Goal: Task Accomplishment & Management: Manage account settings

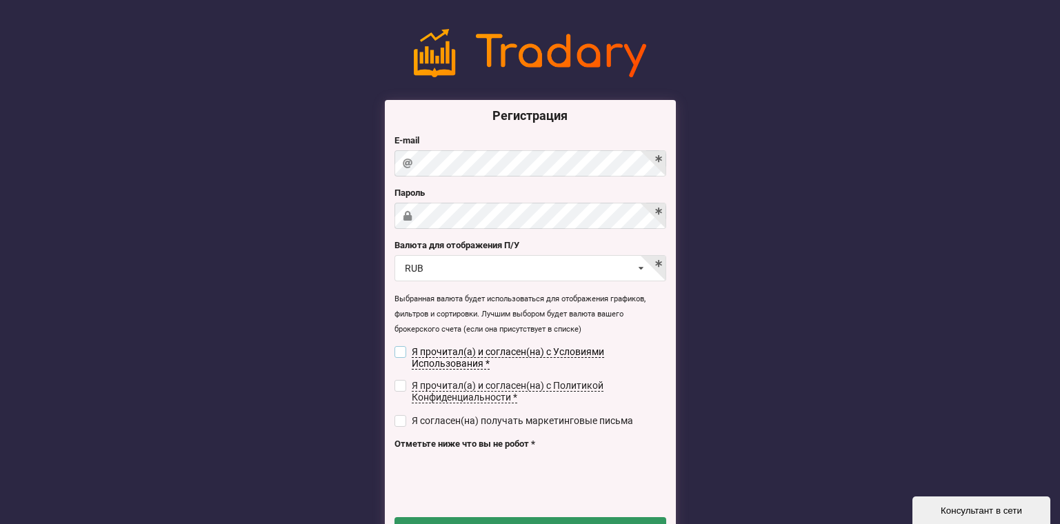
click at [400, 350] on input "checkbox" at bounding box center [401, 352] width 12 height 12
checkbox input "true"
click at [404, 390] on label "Я прочитал(а) и согласен(на) с Политикой Конфиденциальности *" at bounding box center [531, 391] width 272 height 23
click at [403, 381] on input "checkbox" at bounding box center [401, 386] width 12 height 12
checkbox input "true"
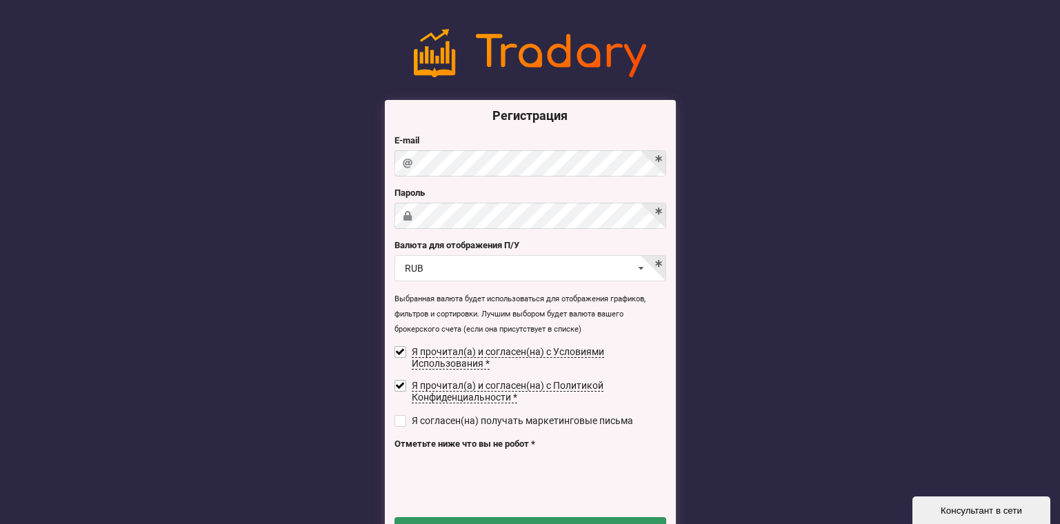
scroll to position [69, 0]
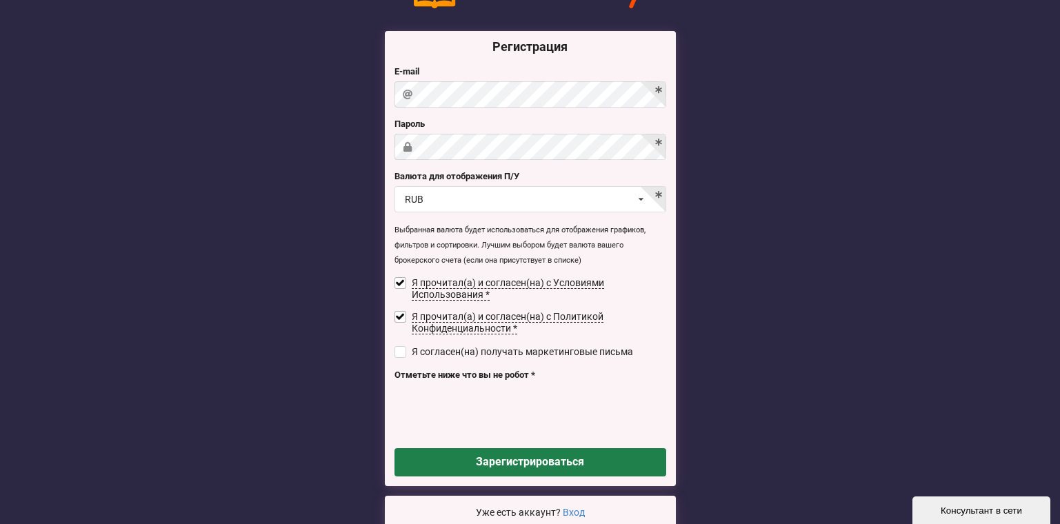
click at [513, 451] on button "Зарегистрироваться" at bounding box center [531, 462] width 272 height 28
checkbox input "false"
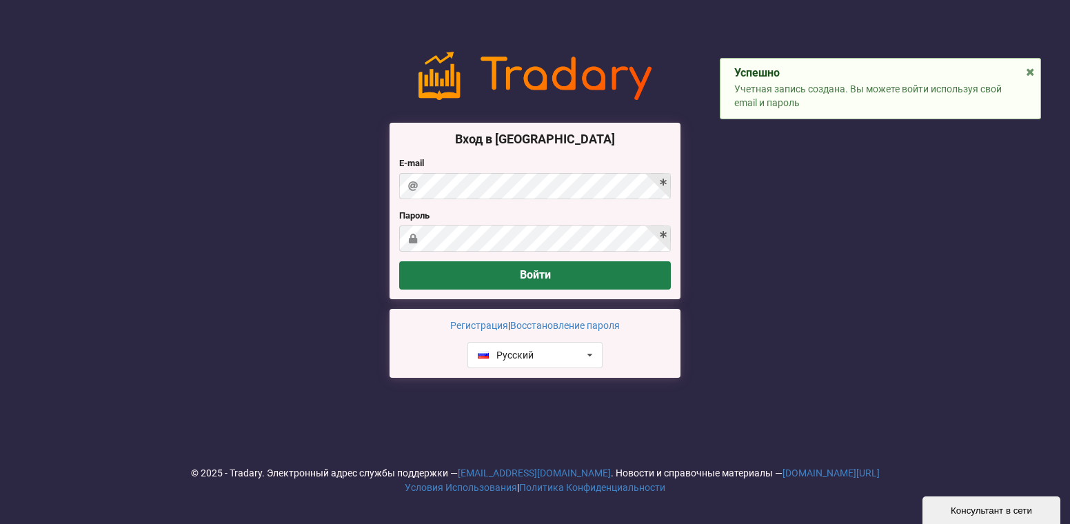
click at [532, 271] on button "Войти" at bounding box center [535, 275] width 272 height 28
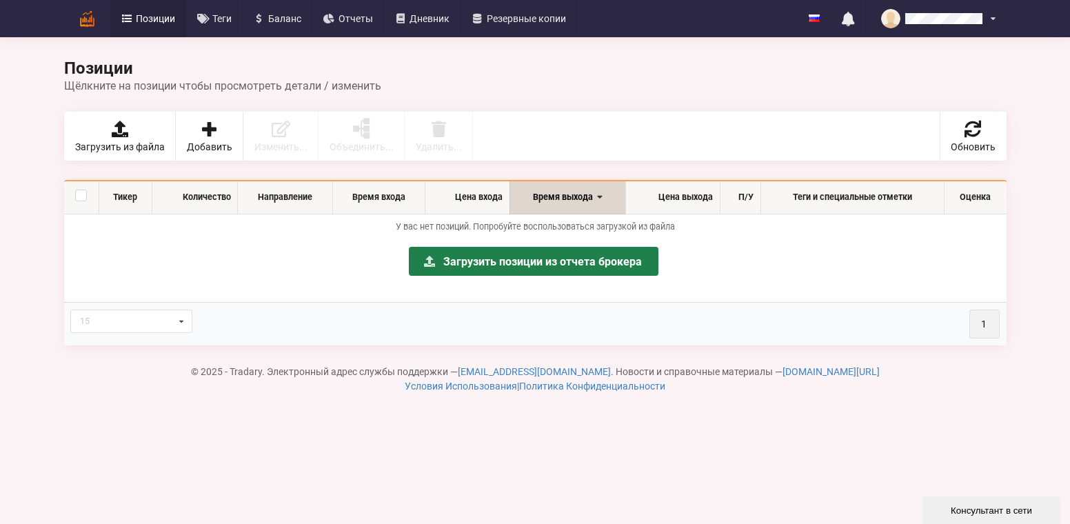
click at [523, 256] on link "Загрузить позиции из отчета брокера" at bounding box center [534, 261] width 250 height 29
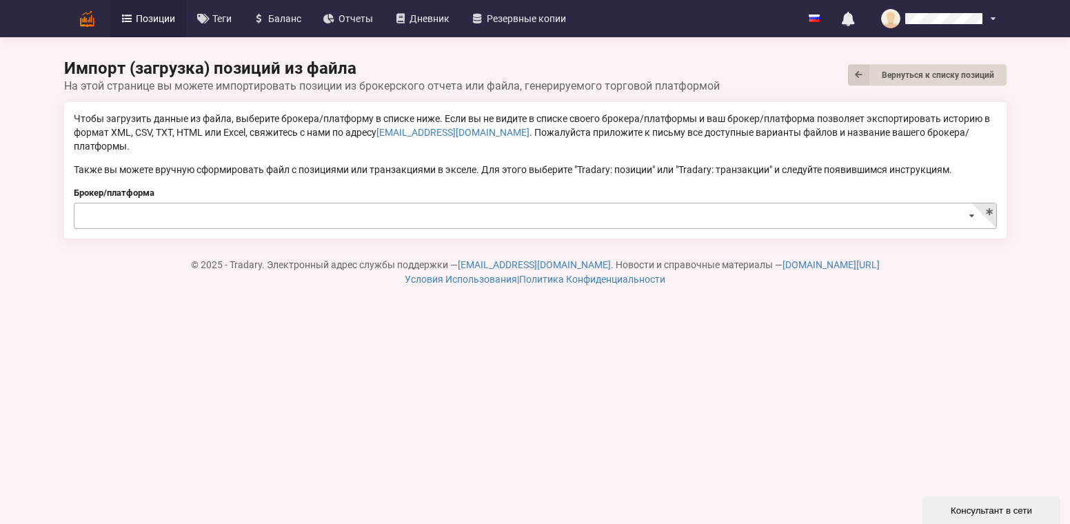
click at [971, 203] on icon at bounding box center [972, 216] width 20 height 26
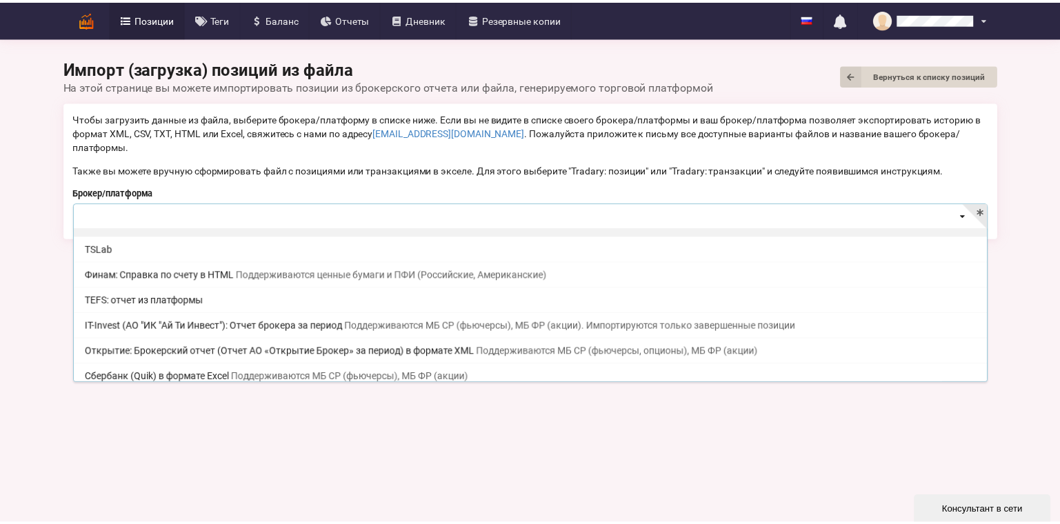
scroll to position [138, 0]
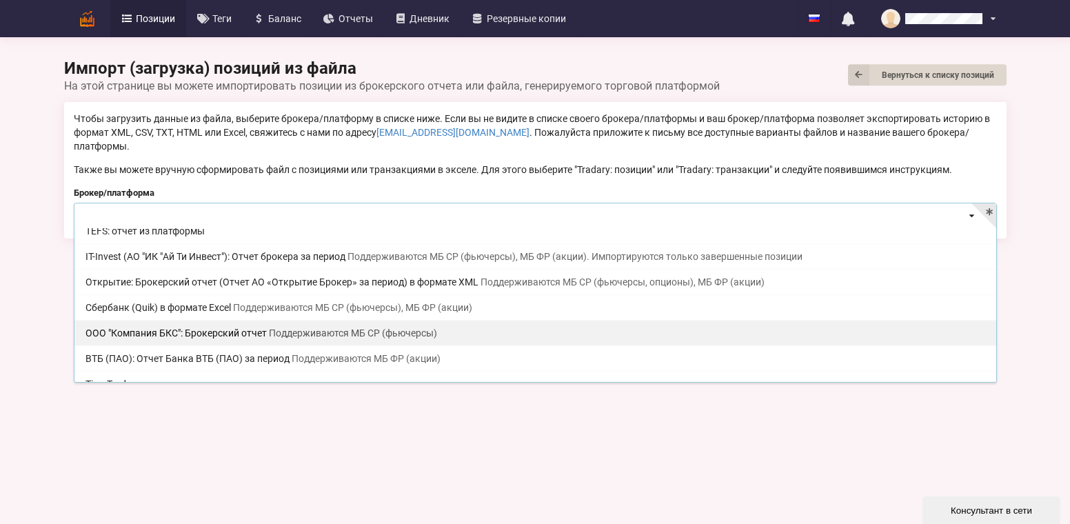
click at [272, 320] on div "ООО "Компания БКС": Брокерский отчет Поддерживаются МБ СР (фьючерсы)" at bounding box center [535, 333] width 922 height 26
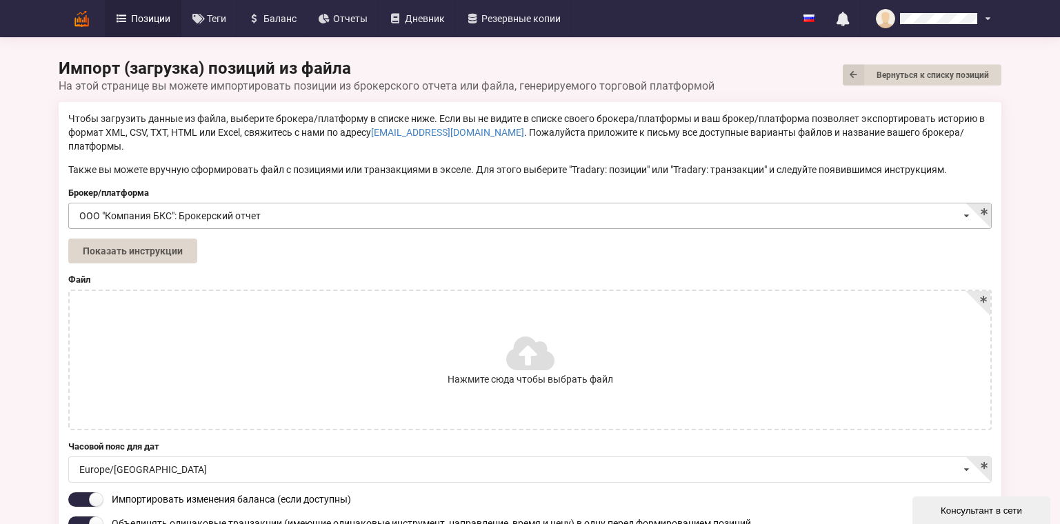
click at [266, 206] on input at bounding box center [531, 216] width 922 height 27
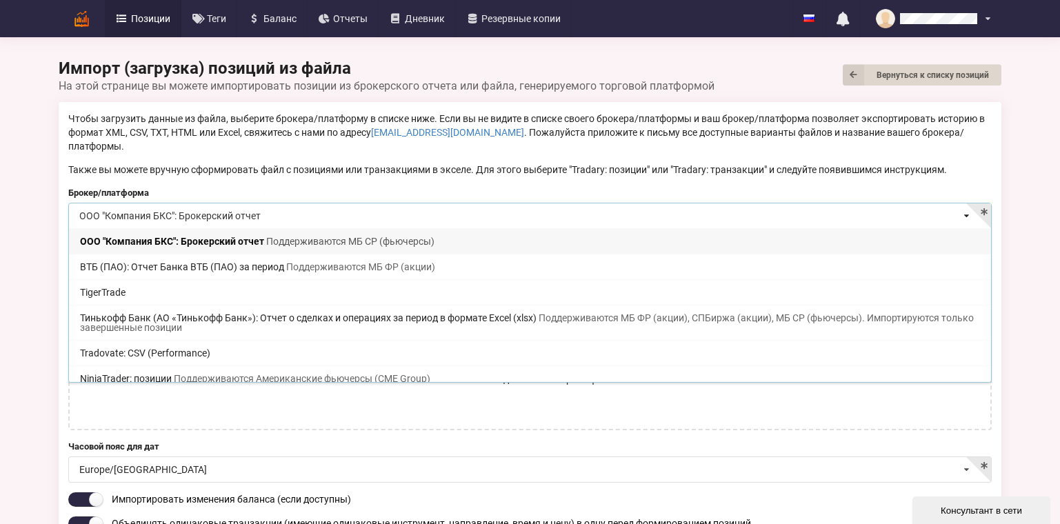
click at [319, 236] on span "Поддерживаются МБ СР (фьючерсы)" at bounding box center [350, 241] width 168 height 11
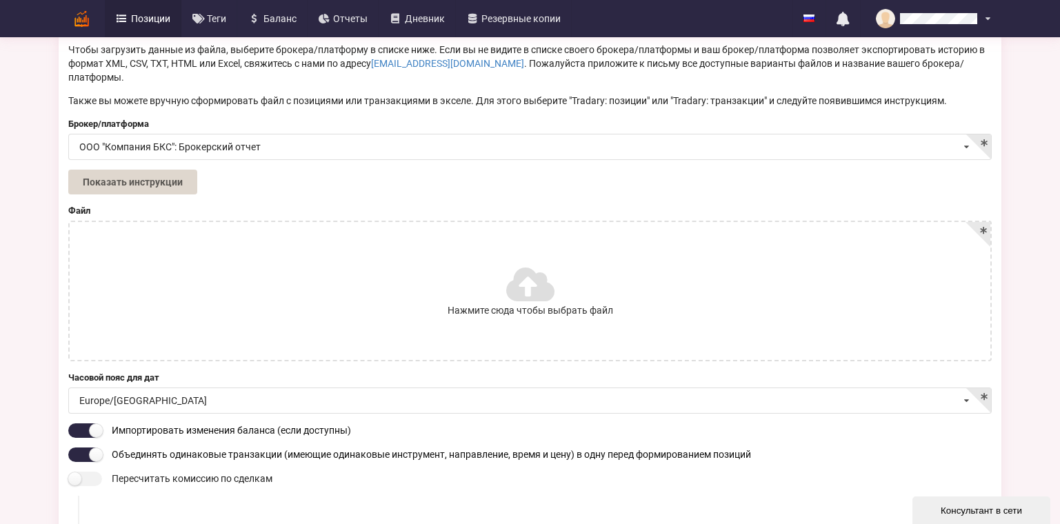
click at [530, 272] on icon at bounding box center [529, 284] width 46 height 39
click at [0, 0] on input "Нажмите сюда чтобы выбрать файл" at bounding box center [0, 0] width 0 height 0
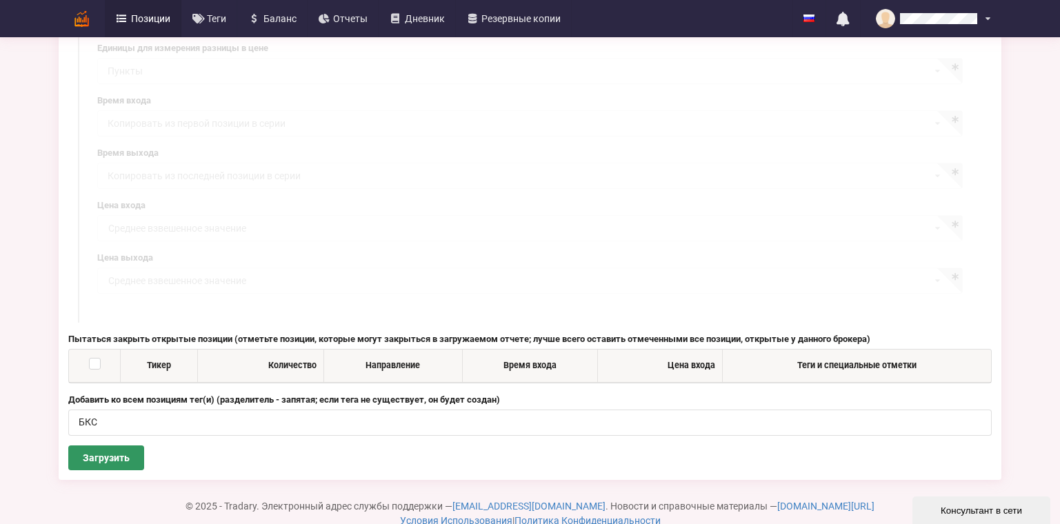
scroll to position [908, 0]
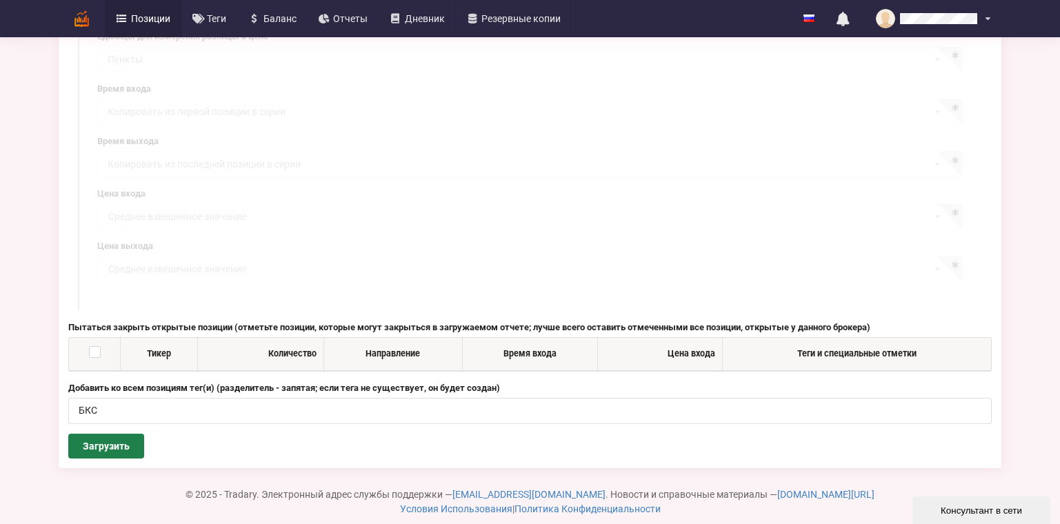
click at [106, 434] on button "Загрузить" at bounding box center [106, 446] width 76 height 25
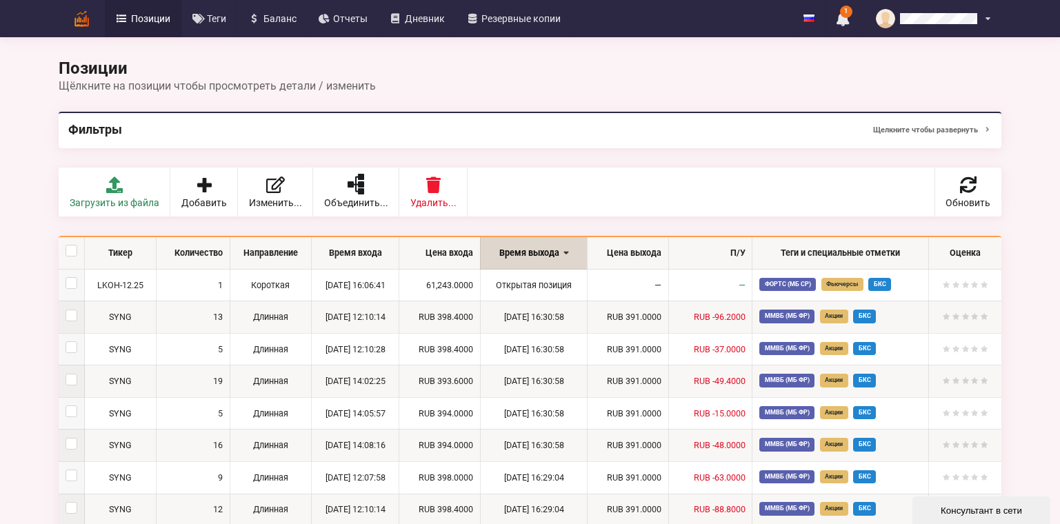
scroll to position [138, 0]
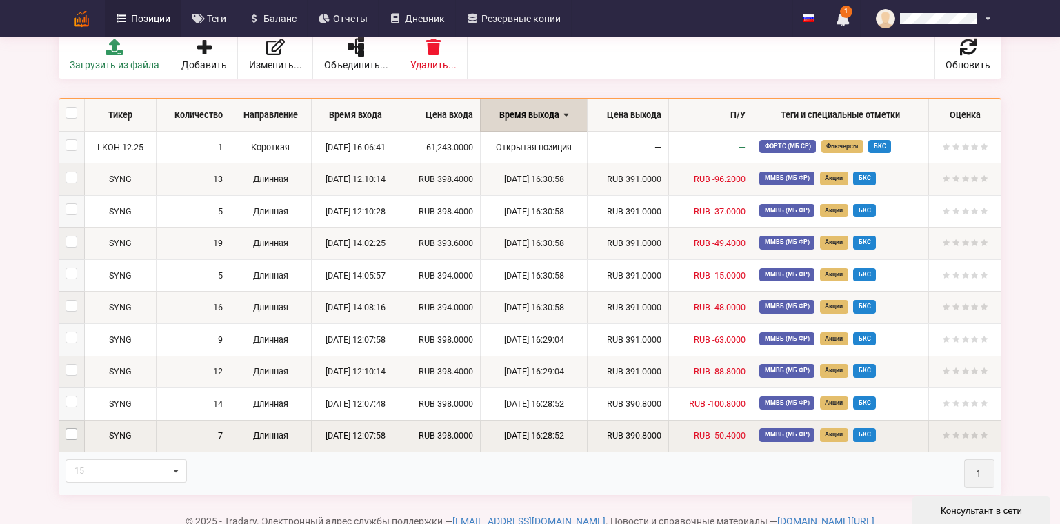
click at [77, 428] on label at bounding box center [72, 428] width 12 height 0
checkbox input "true"
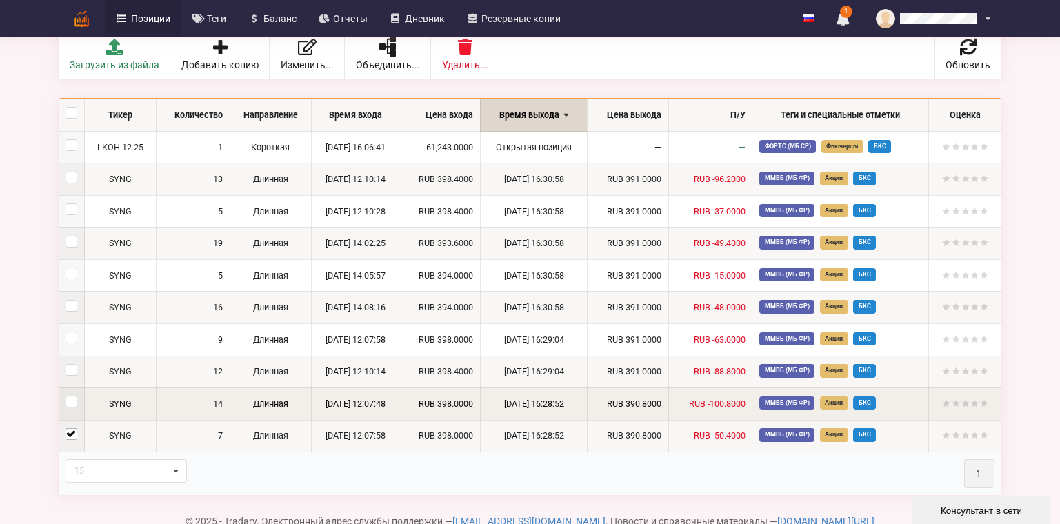
click at [70, 401] on td at bounding box center [72, 404] width 26 height 32
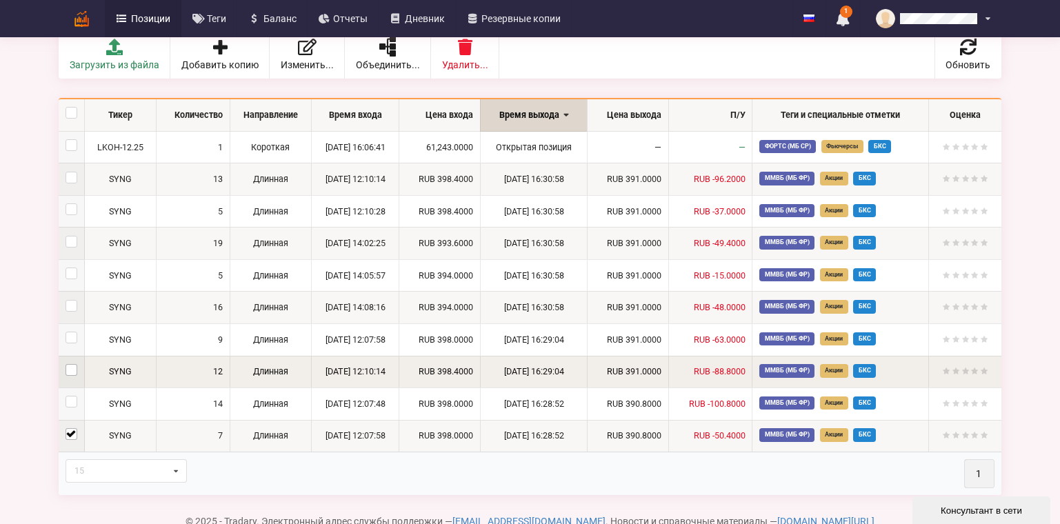
click at [72, 364] on label at bounding box center [72, 364] width 12 height 0
checkbox input "true"
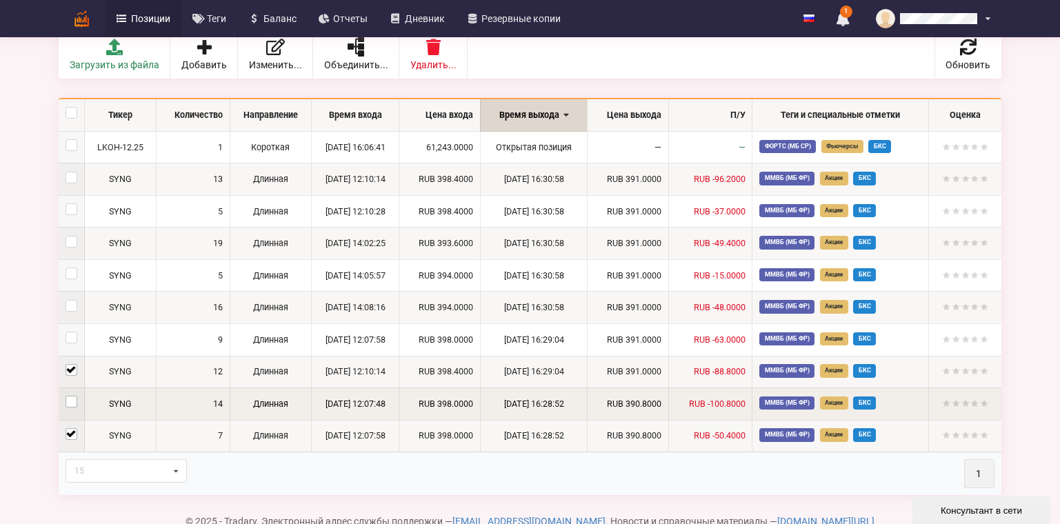
click at [71, 396] on label at bounding box center [72, 396] width 12 height 0
checkbox input "true"
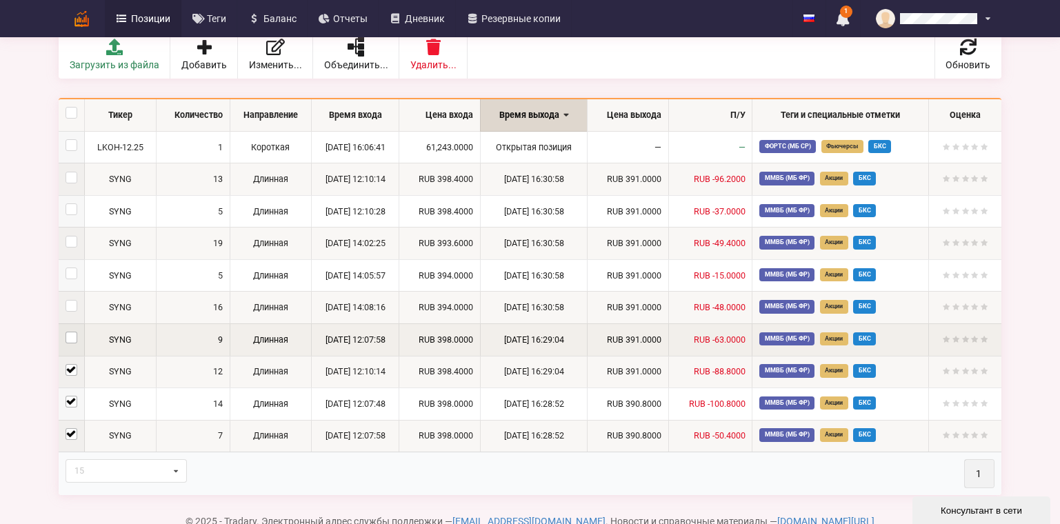
click at [70, 332] on label at bounding box center [72, 332] width 12 height 0
checkbox input "true"
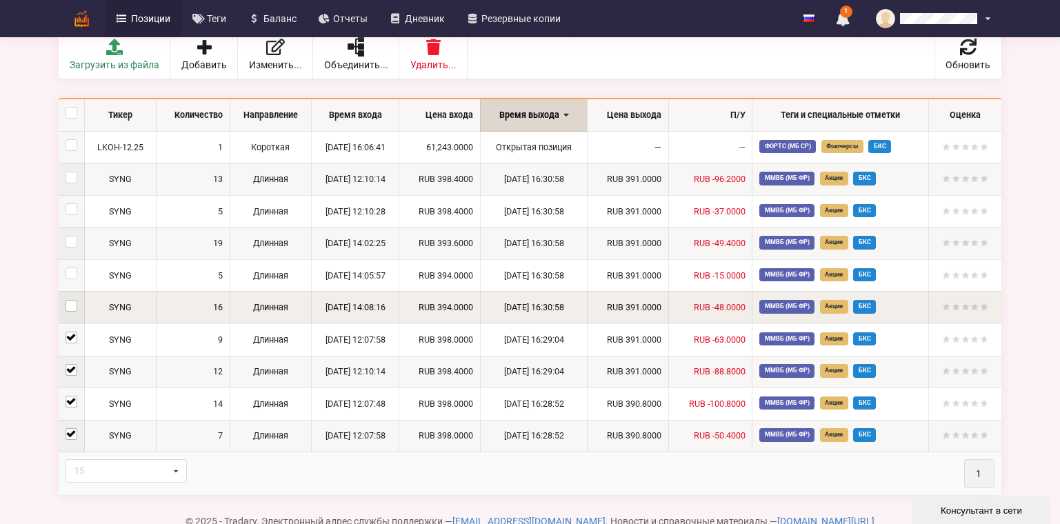
click at [72, 300] on label at bounding box center [72, 300] width 12 height 0
checkbox input "true"
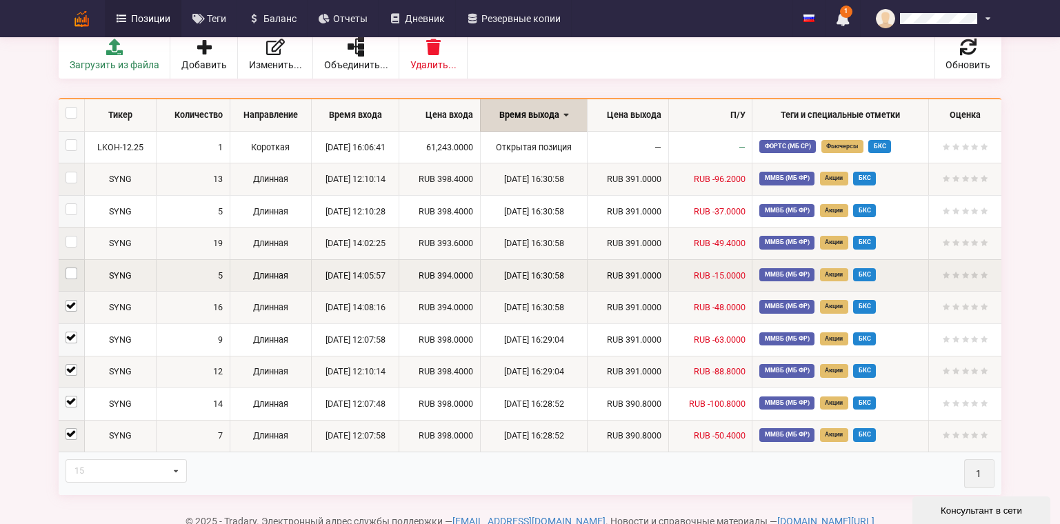
click at [72, 268] on label at bounding box center [72, 268] width 12 height 0
checkbox input "true"
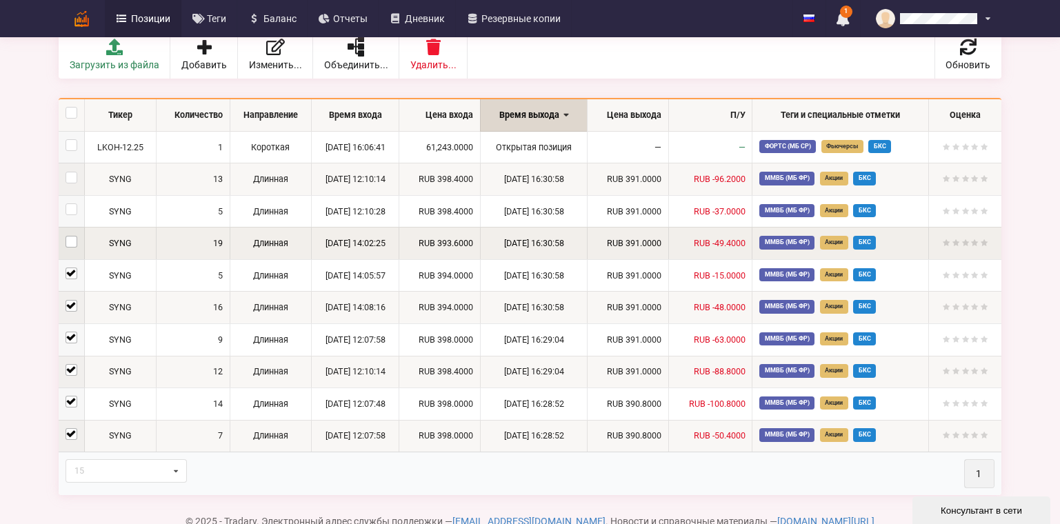
click at [73, 236] on label at bounding box center [72, 236] width 12 height 0
checkbox input "true"
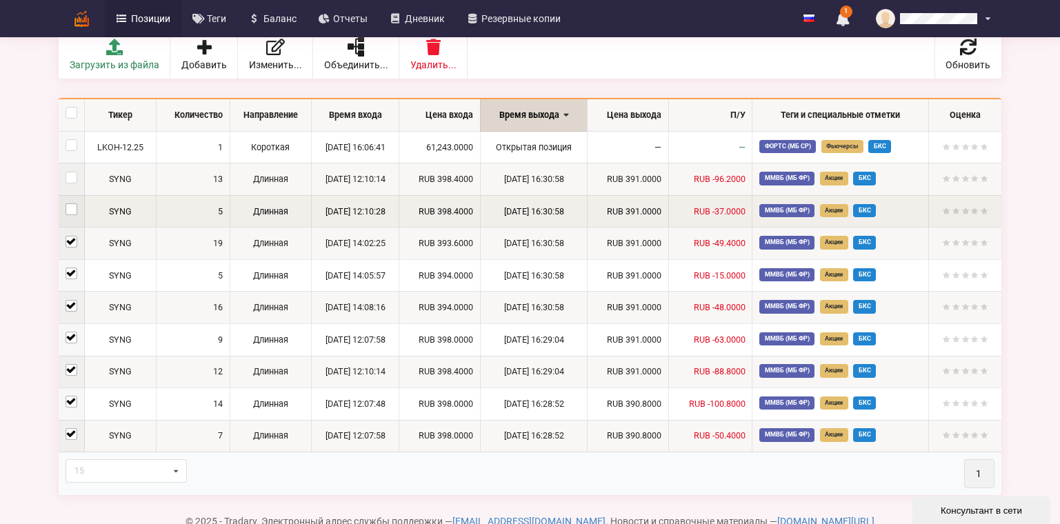
click at [73, 203] on label at bounding box center [72, 203] width 12 height 0
checkbox input "true"
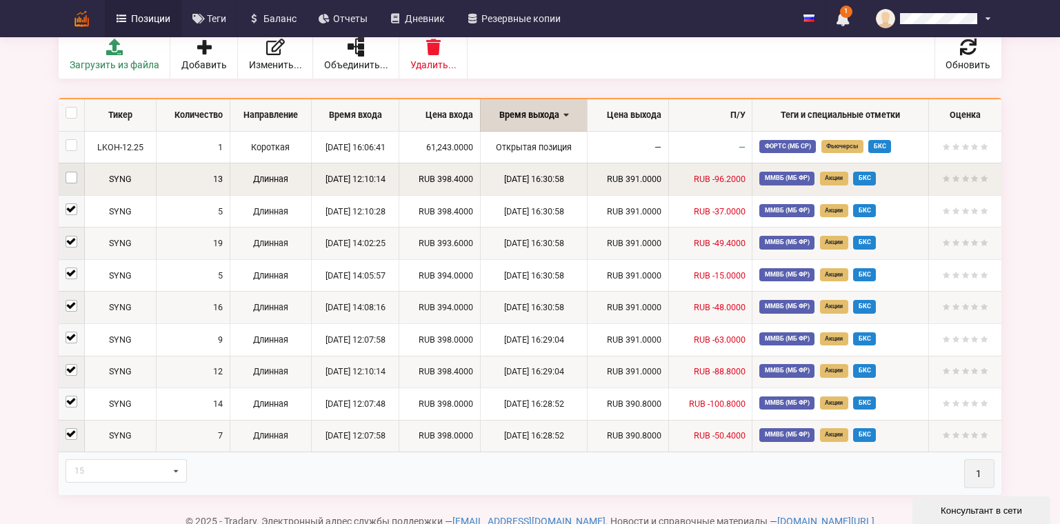
click at [73, 172] on label at bounding box center [72, 172] width 12 height 0
checkbox input "true"
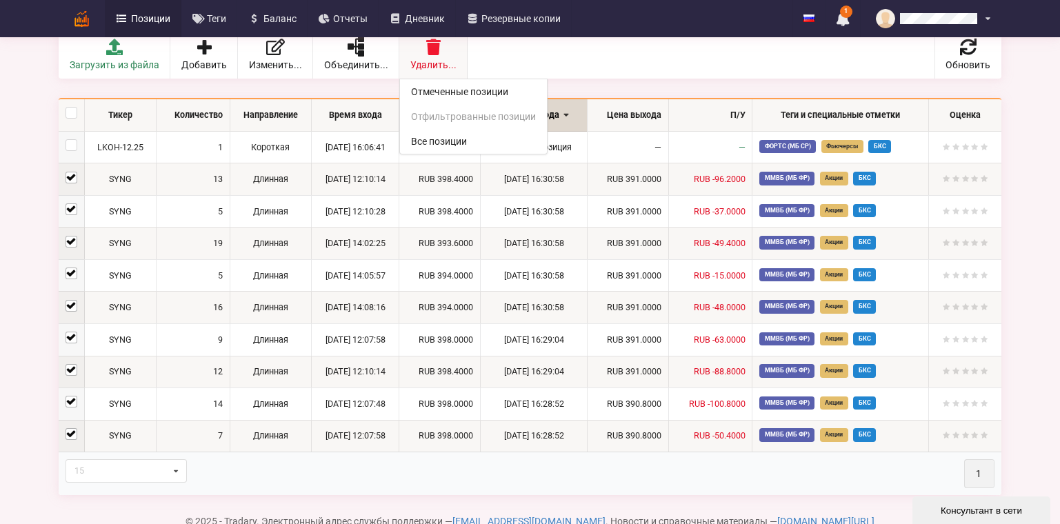
click at [440, 50] on div "Удалить... Отмеченные позиции Отфильтрованные позиции Все позиции" at bounding box center [433, 54] width 68 height 49
click at [424, 50] on icon at bounding box center [433, 47] width 19 height 17
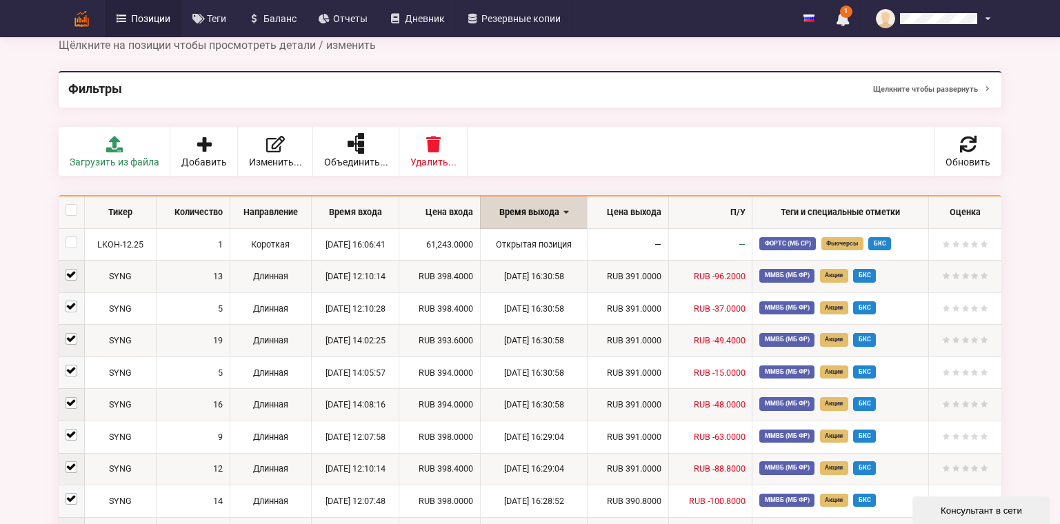
scroll to position [0, 0]
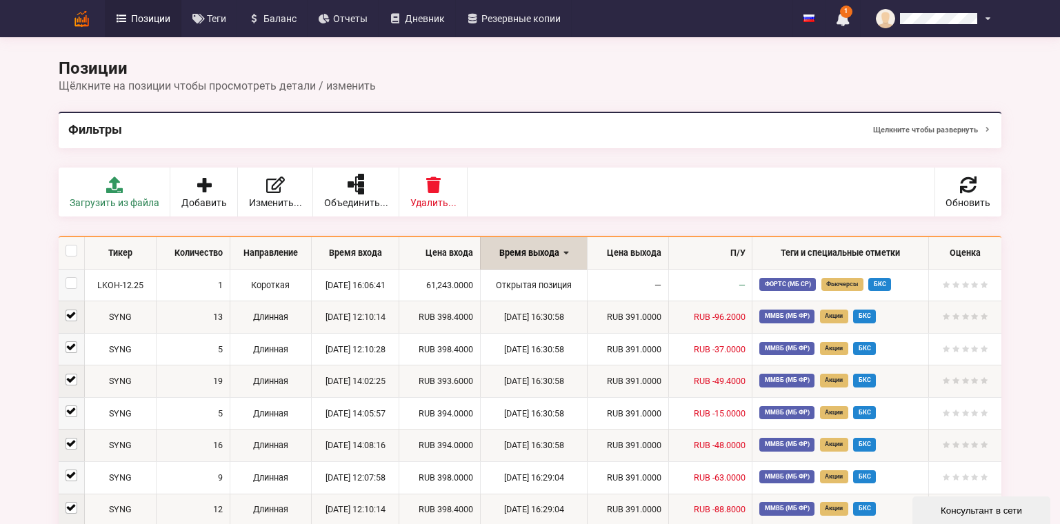
click at [94, 133] on span "Фильтры" at bounding box center [95, 129] width 54 height 14
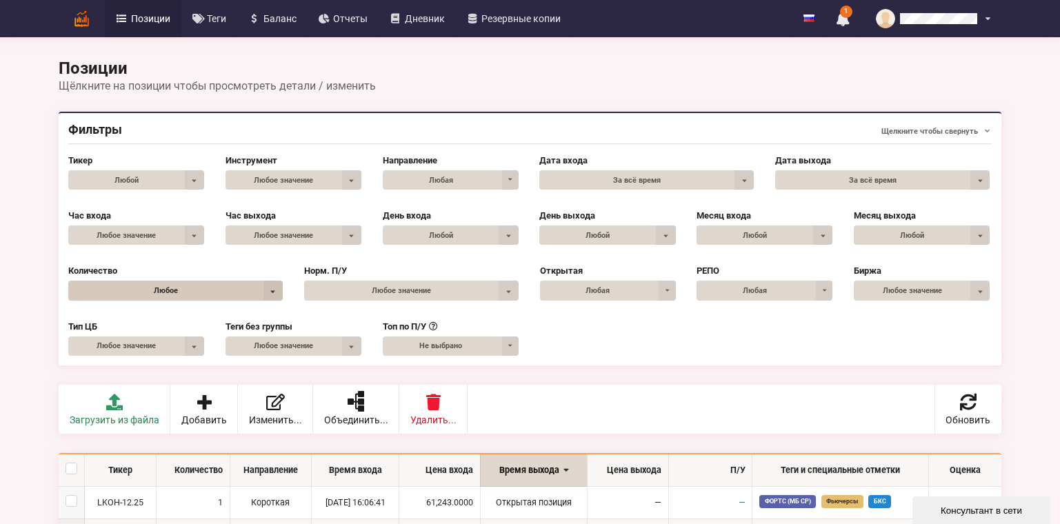
scroll to position [69, 0]
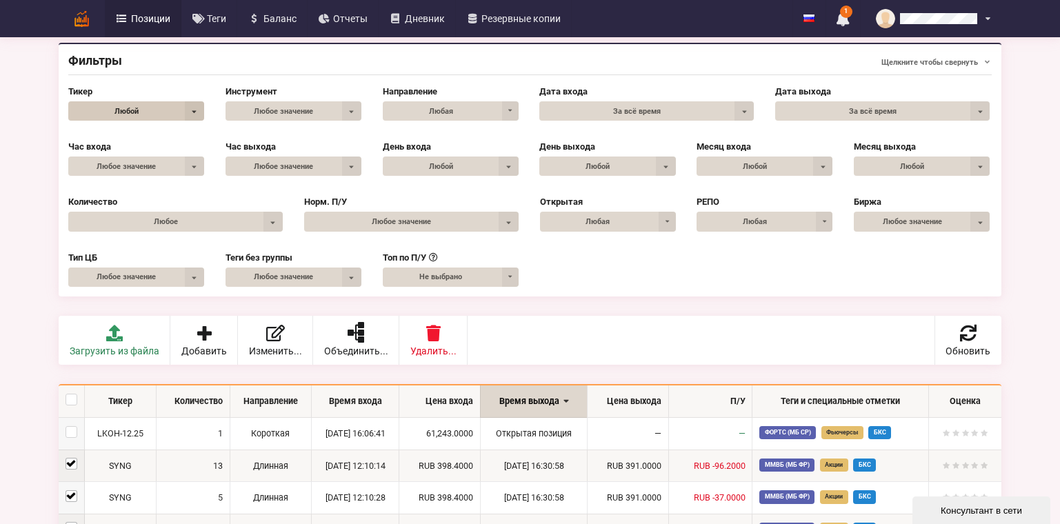
click at [172, 103] on div "Любой" at bounding box center [136, 110] width 136 height 19
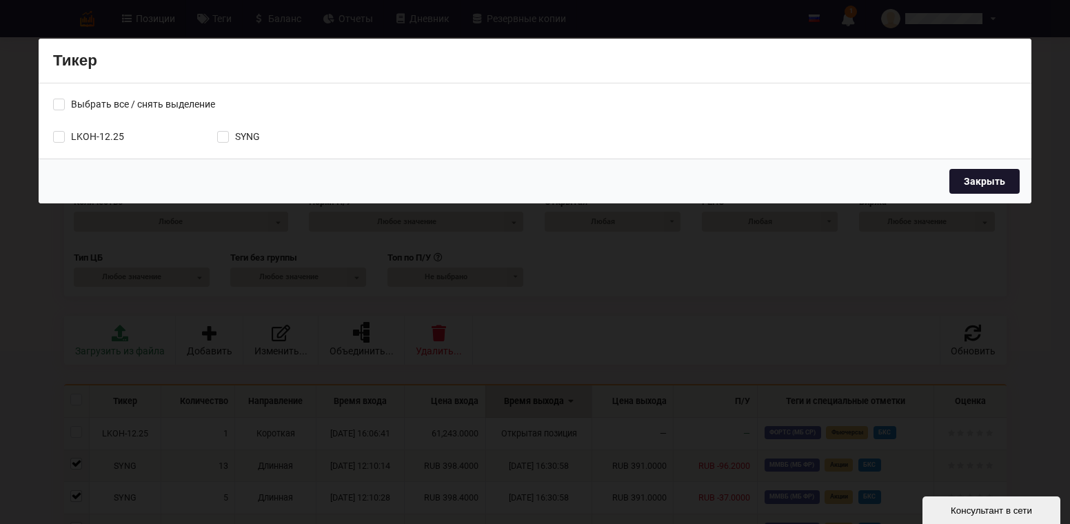
click at [998, 182] on button "Закрыть" at bounding box center [985, 181] width 70 height 25
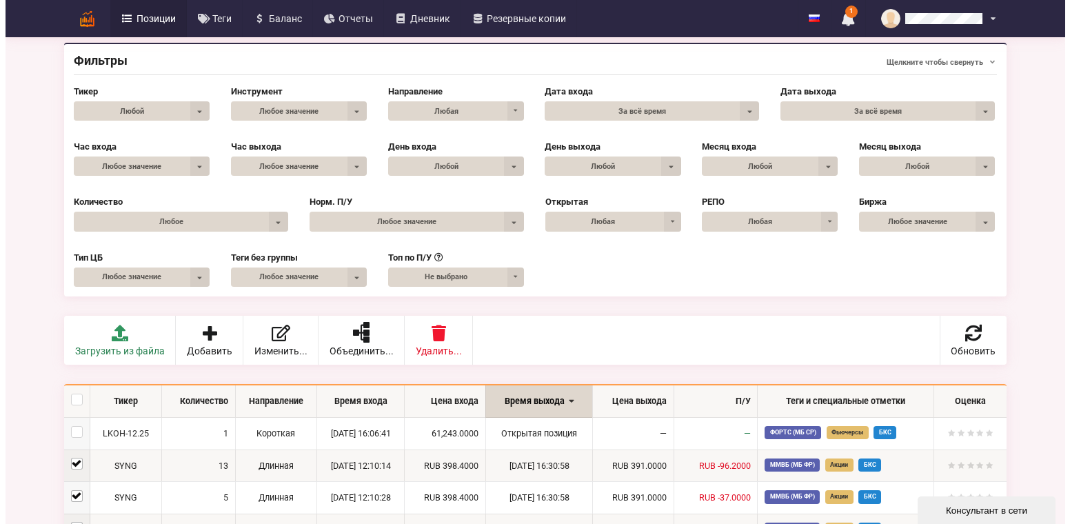
scroll to position [138, 0]
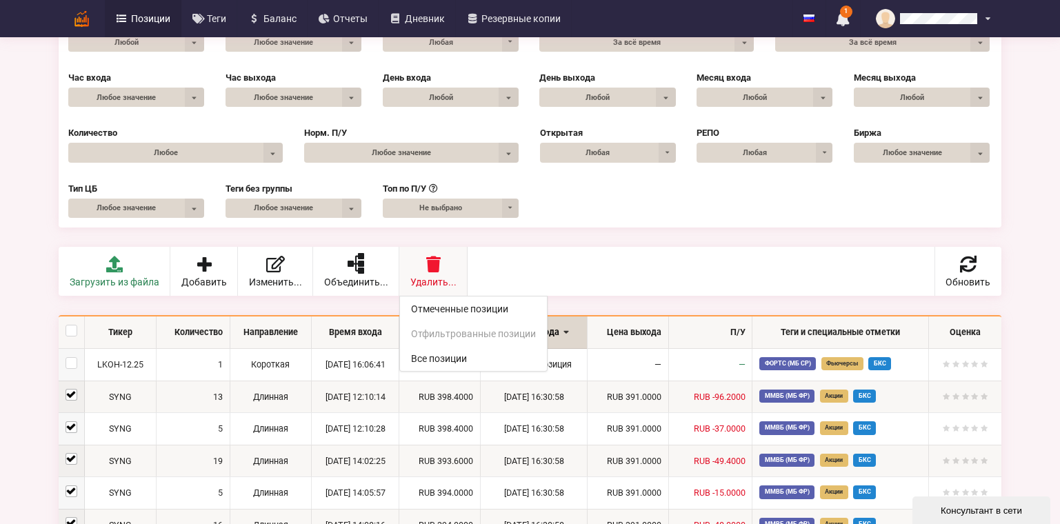
click at [432, 275] on div "Удалить... Отмеченные позиции Отфильтрованные позиции Все позиции" at bounding box center [433, 271] width 68 height 49
click at [442, 314] on link "Отмеченные позиции" at bounding box center [473, 309] width 147 height 25
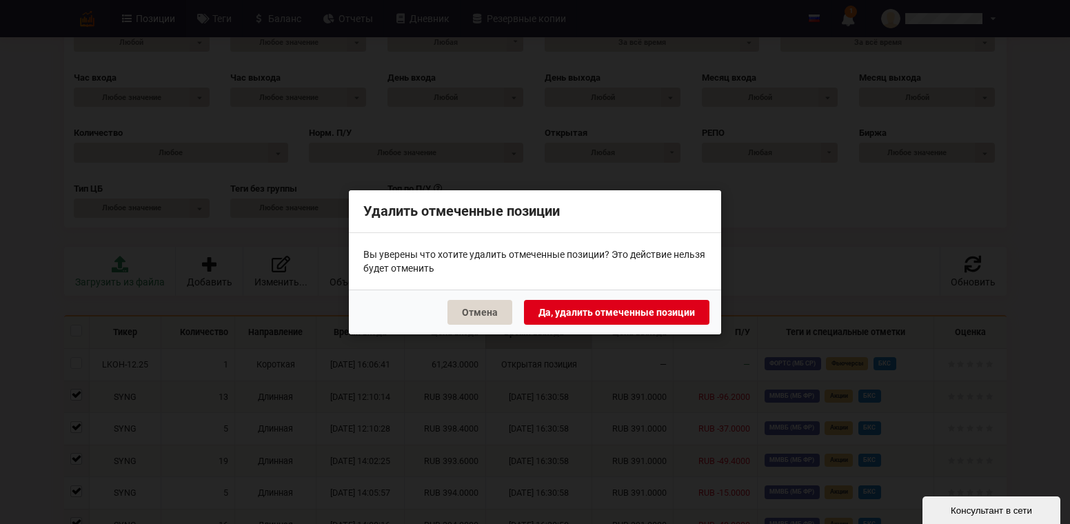
click at [613, 310] on button "Да, удалить отмеченные позиции" at bounding box center [617, 311] width 186 height 25
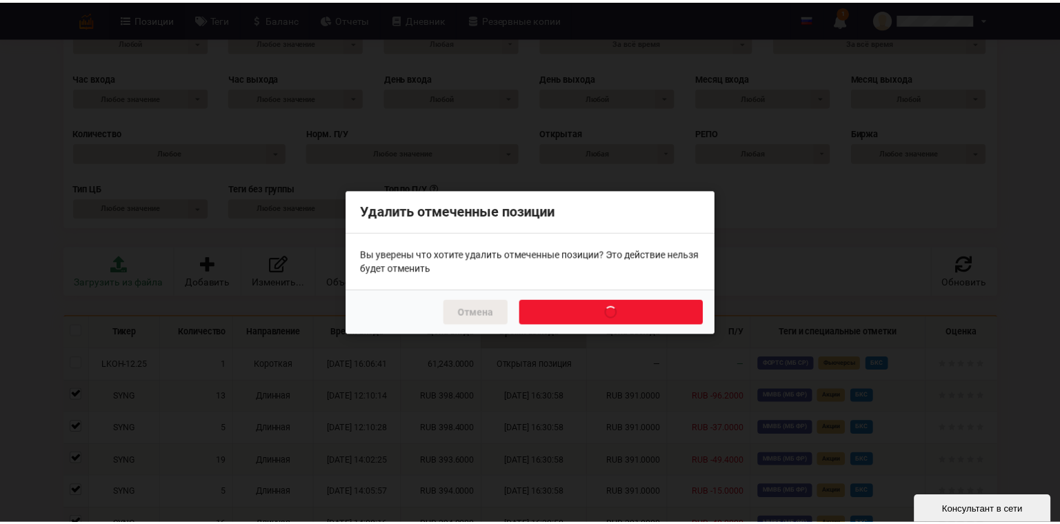
scroll to position [114, 0]
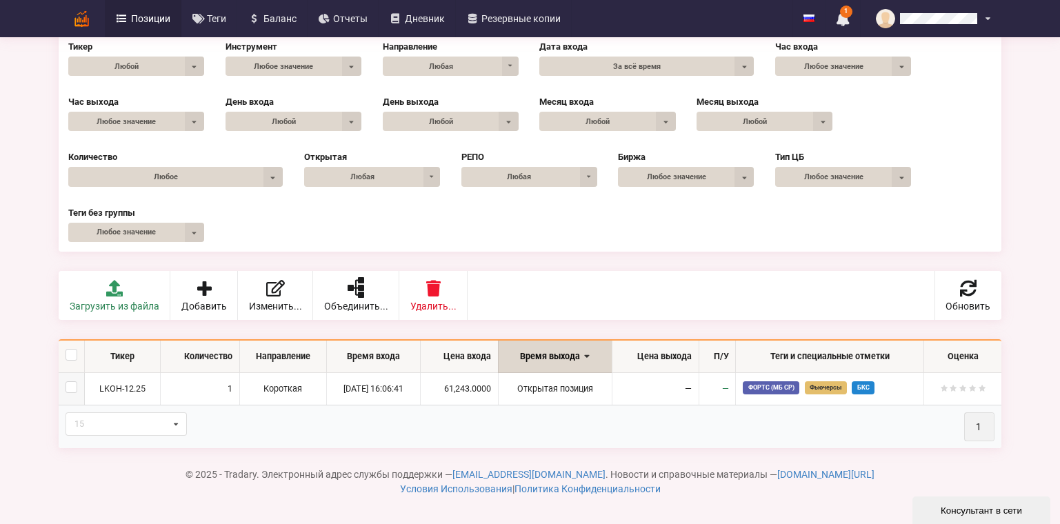
click at [477, 424] on th "15 15 20 30 50 1" at bounding box center [530, 426] width 943 height 43
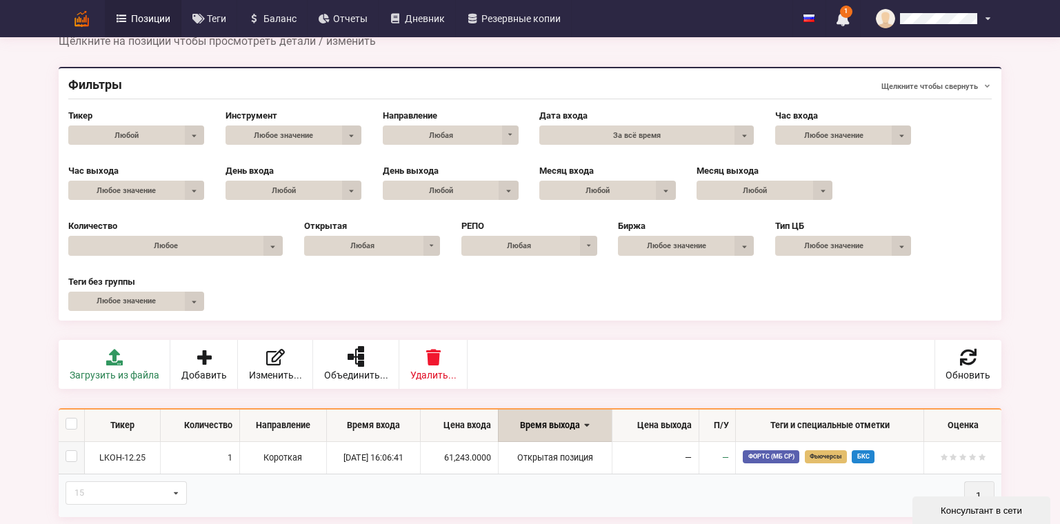
scroll to position [0, 0]
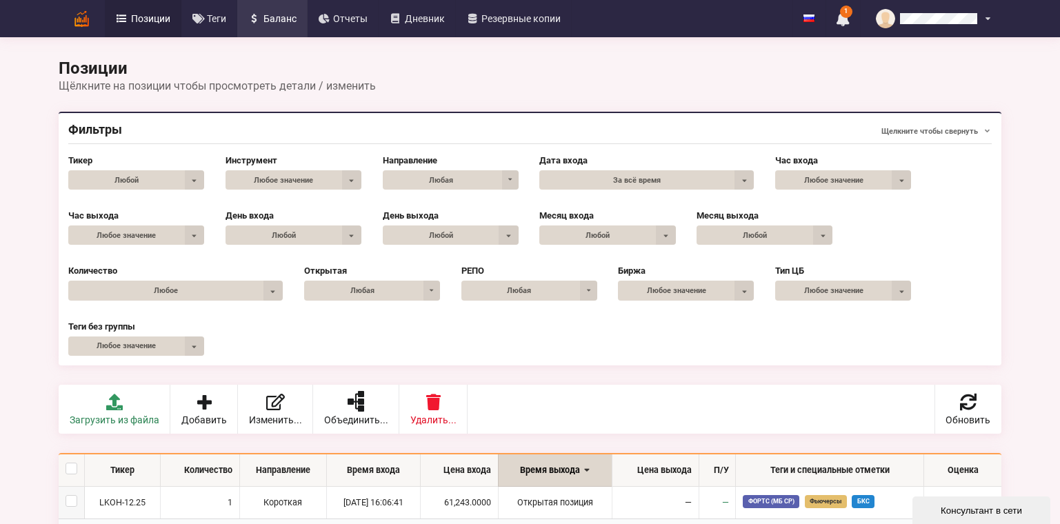
click at [288, 16] on span "Баланс" at bounding box center [279, 19] width 33 height 10
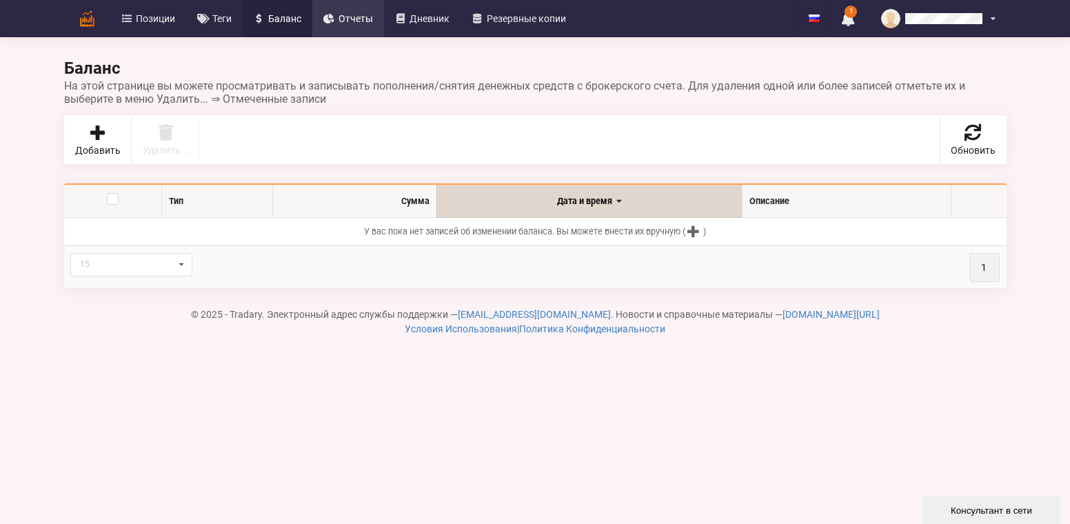
click at [355, 22] on span "Отчеты" at bounding box center [356, 19] width 34 height 10
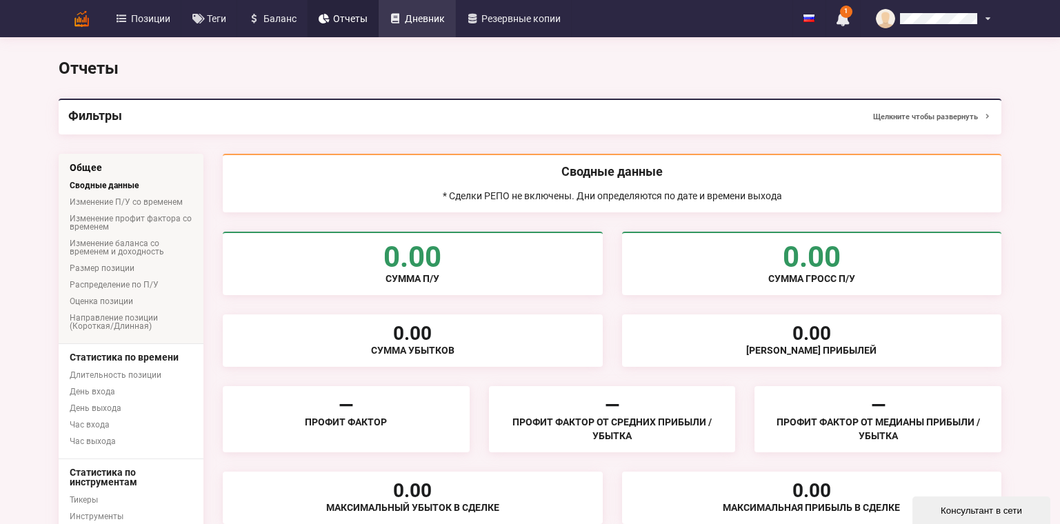
click at [430, 23] on span "Дневник" at bounding box center [425, 19] width 40 height 10
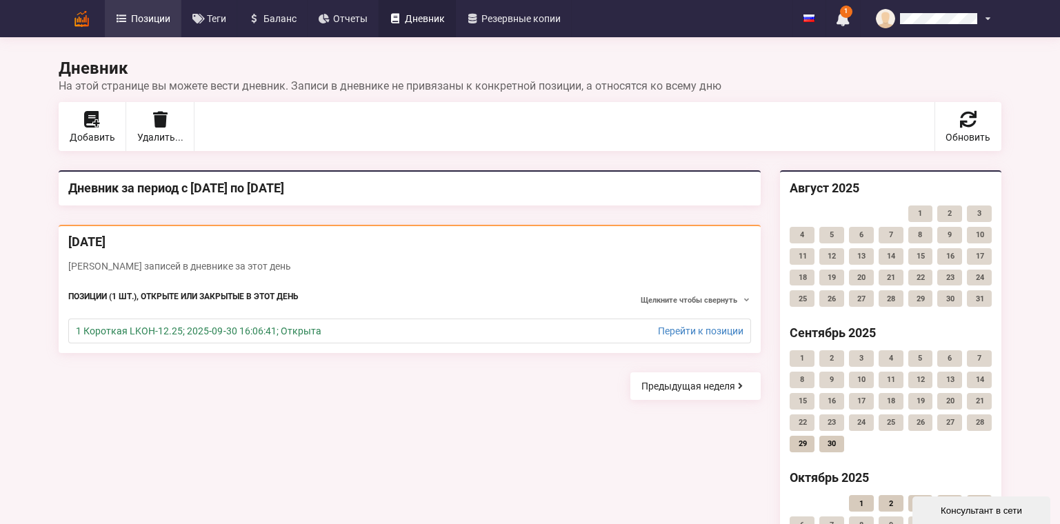
click at [141, 12] on link "Позиции" at bounding box center [143, 18] width 77 height 37
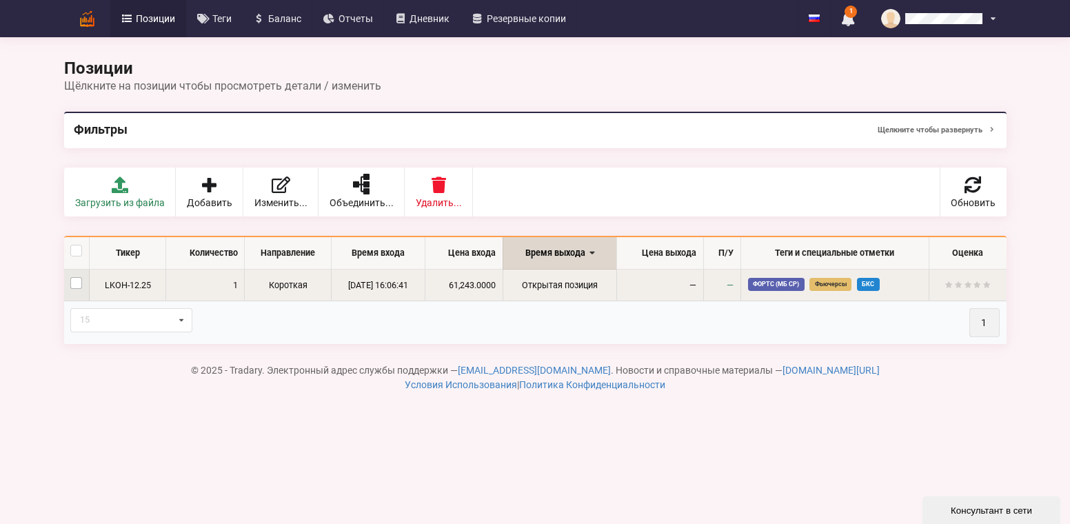
click at [78, 277] on label at bounding box center [76, 277] width 12 height 0
checkbox input "true"
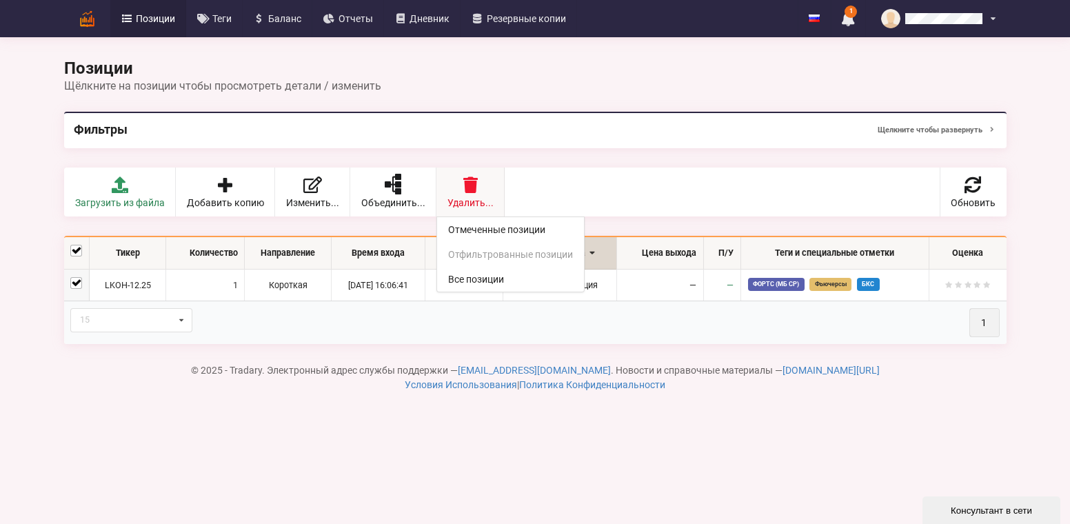
click at [454, 188] on div "Удалить... Отмеченные позиции Отфильтрованные позиции Все позиции" at bounding box center [471, 192] width 68 height 49
click at [470, 220] on link "Отмеченные позиции" at bounding box center [510, 229] width 147 height 25
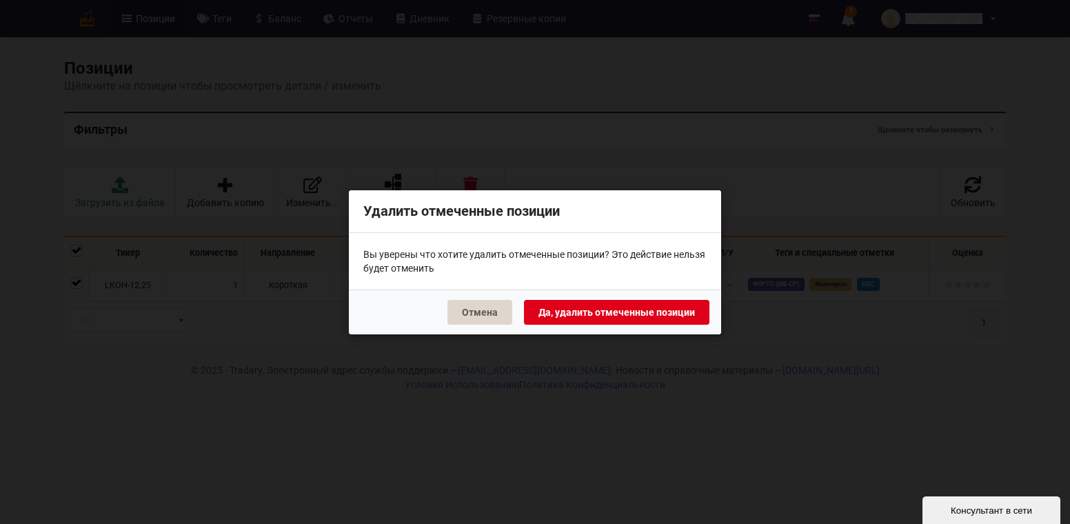
click at [622, 313] on button "Да, удалить отмеченные позиции" at bounding box center [617, 311] width 186 height 25
checkbox input "false"
